Goal: Task Accomplishment & Management: Manage account settings

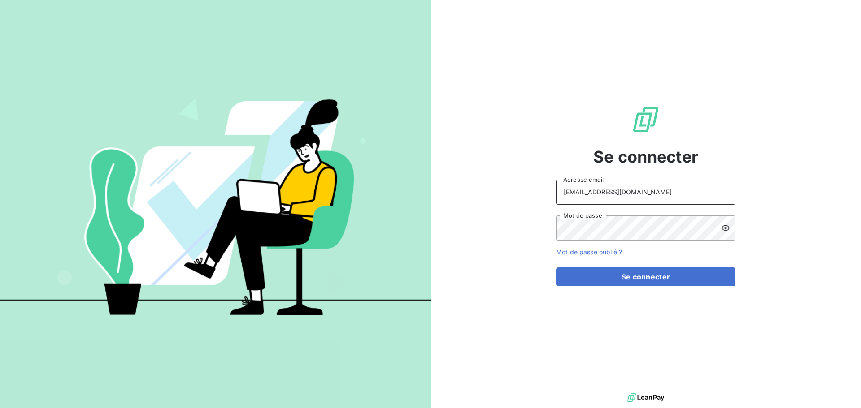
click at [676, 193] on input "raimundo@serpe.fr" at bounding box center [645, 192] width 179 height 25
type input "recouvrement@serpe.fr"
click at [636, 280] on button "Se connecter" at bounding box center [645, 277] width 179 height 19
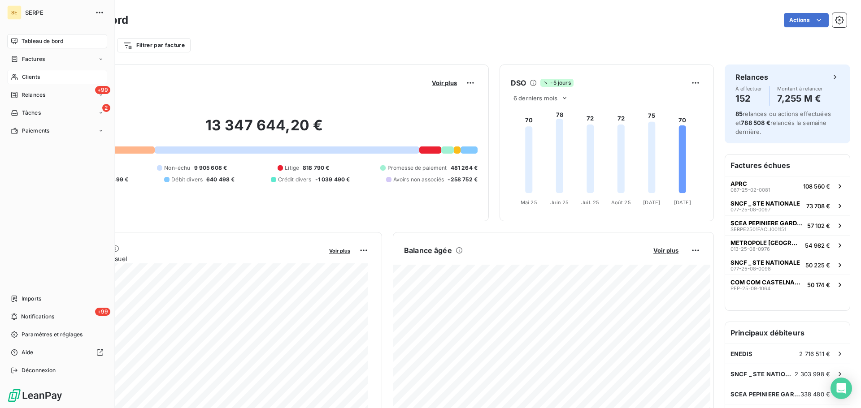
click at [30, 75] on span "Clients" at bounding box center [31, 77] width 18 height 8
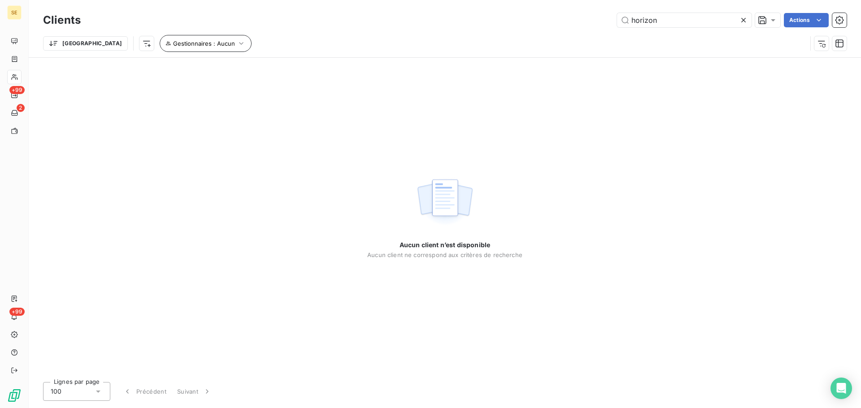
type input "horizon"
click at [237, 40] on icon "button" at bounding box center [241, 43] width 9 height 9
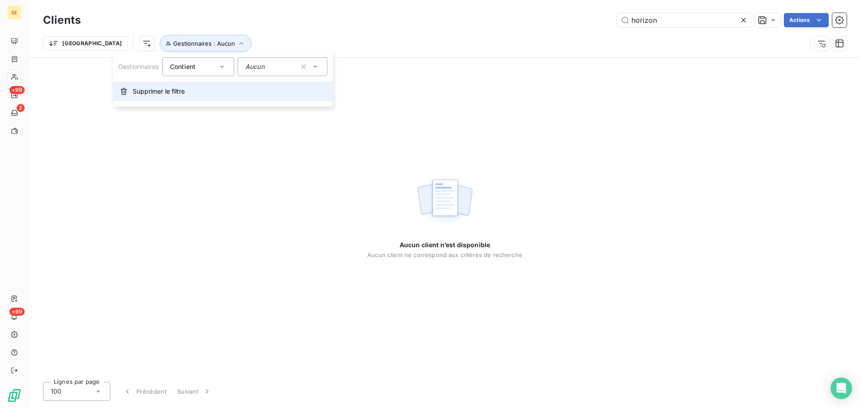
click at [171, 95] on span "Supprimer le filtre" at bounding box center [159, 91] width 52 height 9
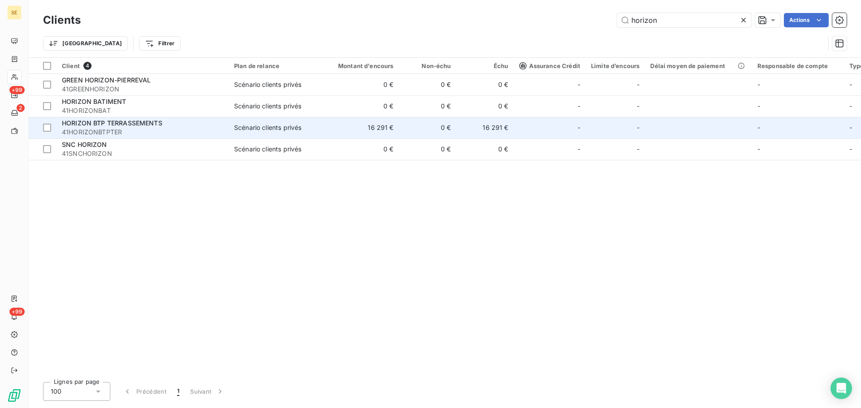
click at [135, 131] on span "41HORIZONBTPTER" at bounding box center [142, 132] width 161 height 9
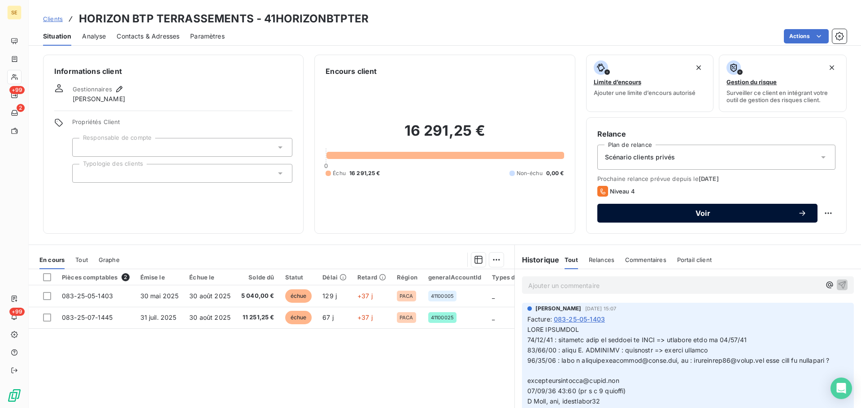
click at [692, 216] on span "Voir" at bounding box center [703, 213] width 190 height 7
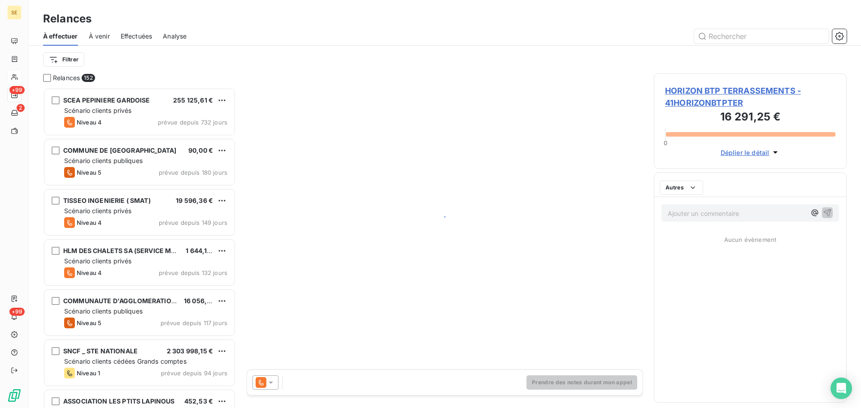
scroll to position [314, 186]
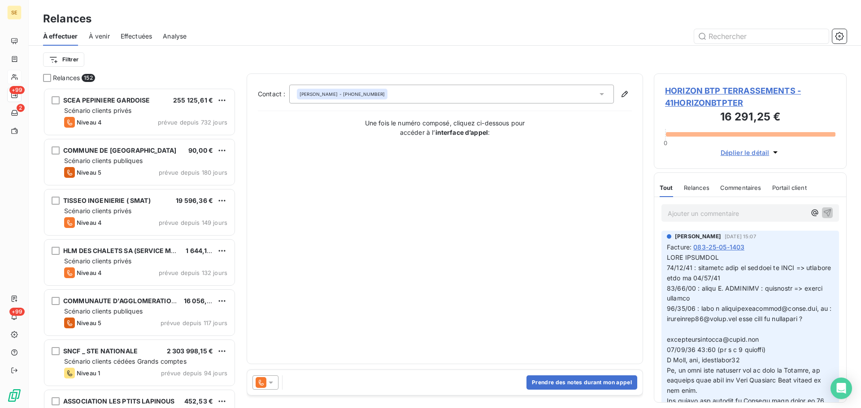
click at [275, 383] on icon at bounding box center [270, 382] width 9 height 9
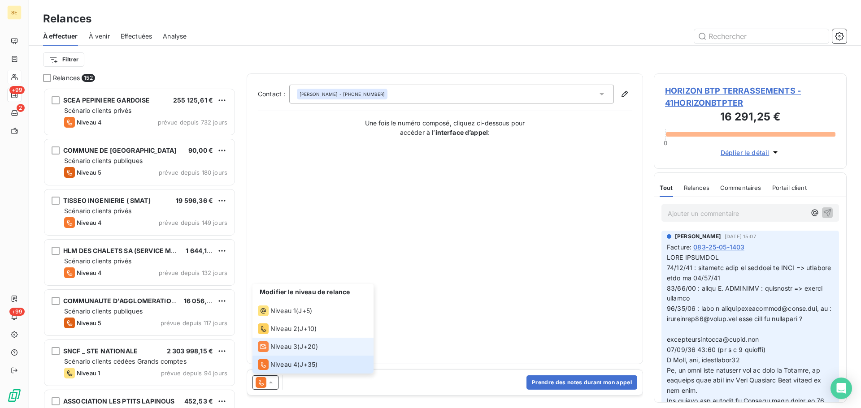
click at [288, 348] on span "Niveau 3" at bounding box center [283, 347] width 27 height 9
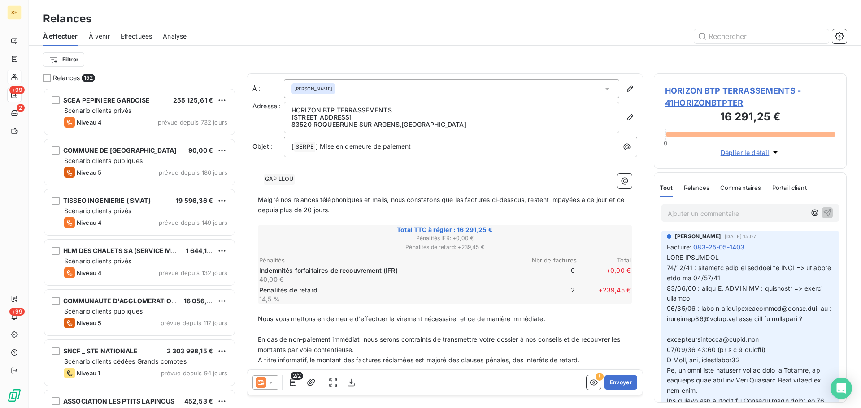
click at [272, 383] on icon at bounding box center [271, 383] width 4 height 2
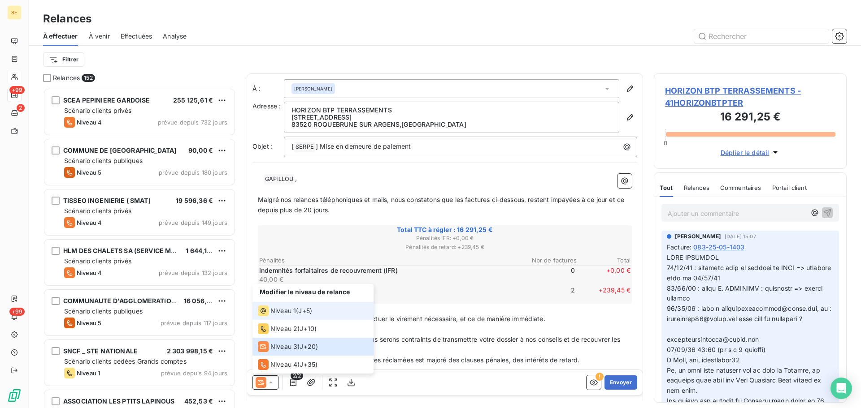
click at [292, 313] on span "Niveau 1" at bounding box center [283, 311] width 26 height 9
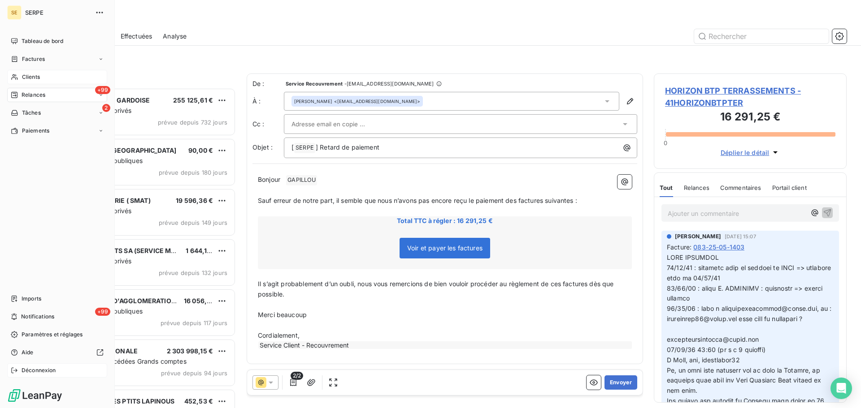
click at [43, 373] on span "Déconnexion" at bounding box center [39, 371] width 35 height 8
